Goal: Navigation & Orientation: Find specific page/section

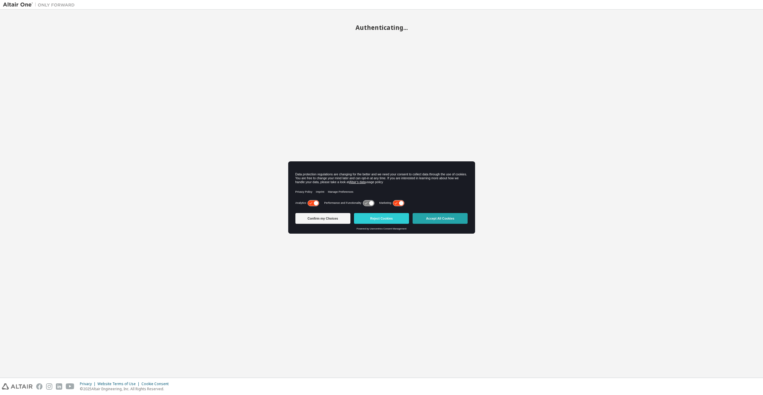
click at [446, 219] on button "Accept All Cookies" at bounding box center [440, 218] width 55 height 11
